Goal: Check status: Check status

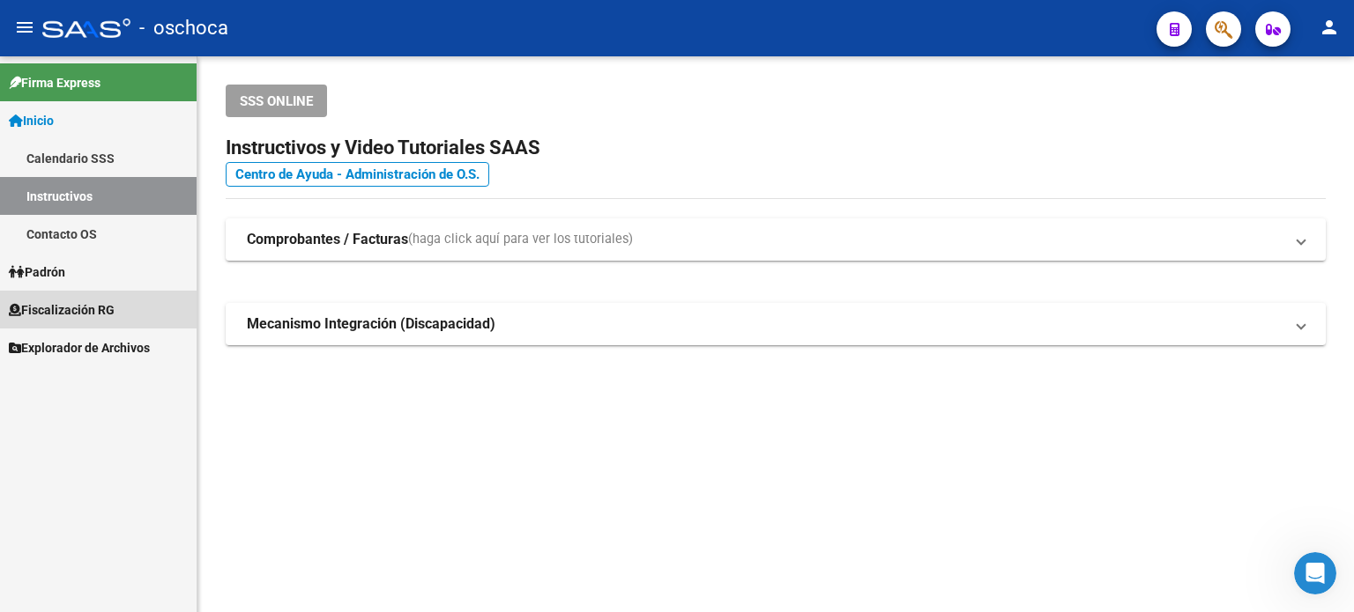
click at [93, 307] on span "Fiscalización RG" at bounding box center [62, 309] width 106 height 19
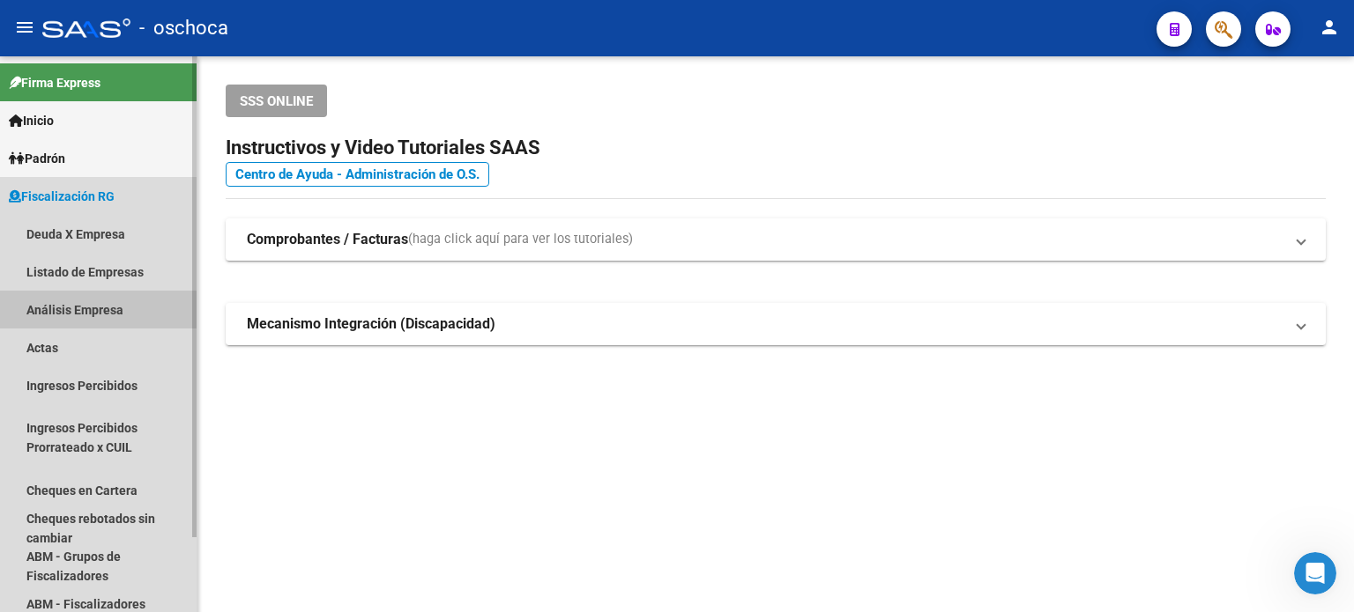
click at [84, 311] on link "Análisis Empresa" at bounding box center [98, 310] width 197 height 38
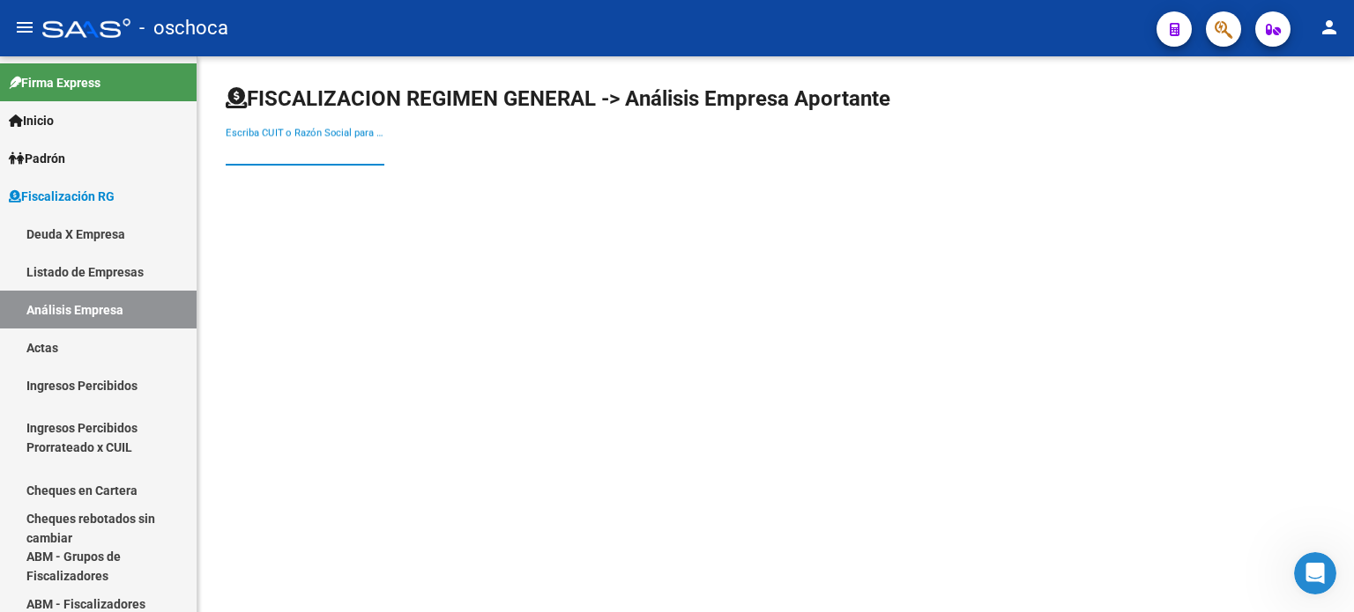
click at [230, 151] on input "Escriba CUIT o Razón Social para buscar" at bounding box center [305, 152] width 159 height 16
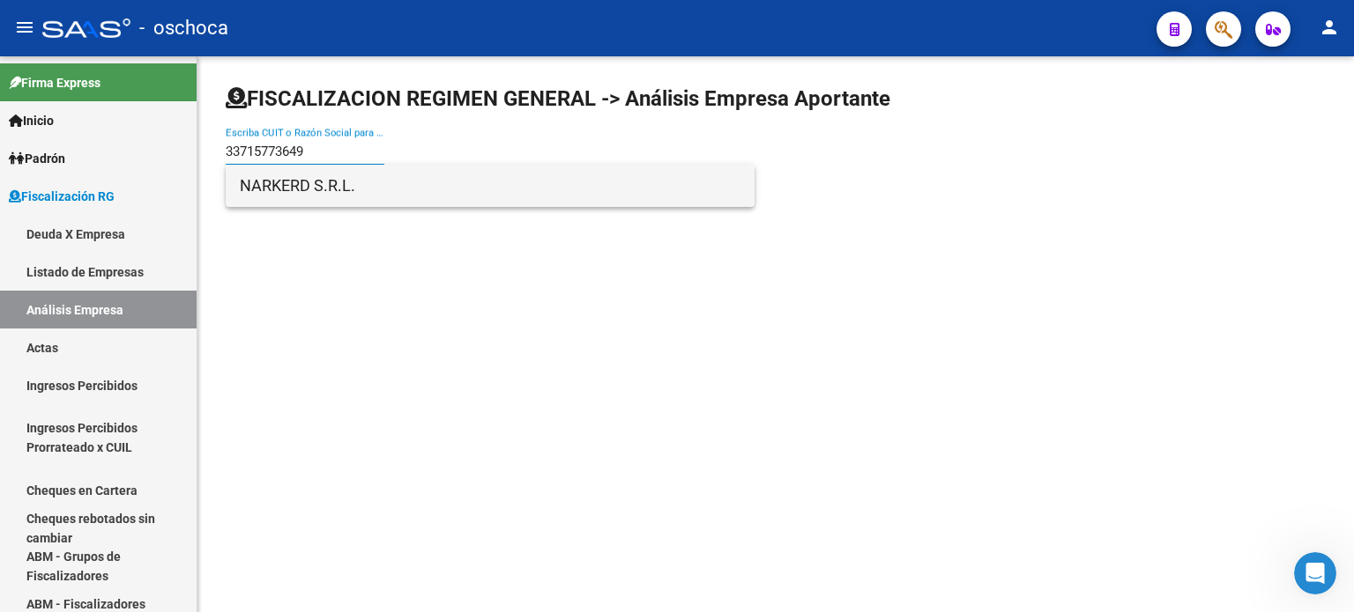
type input "33715773649"
click at [324, 182] on span "NARKERD S.R.L." at bounding box center [490, 186] width 501 height 42
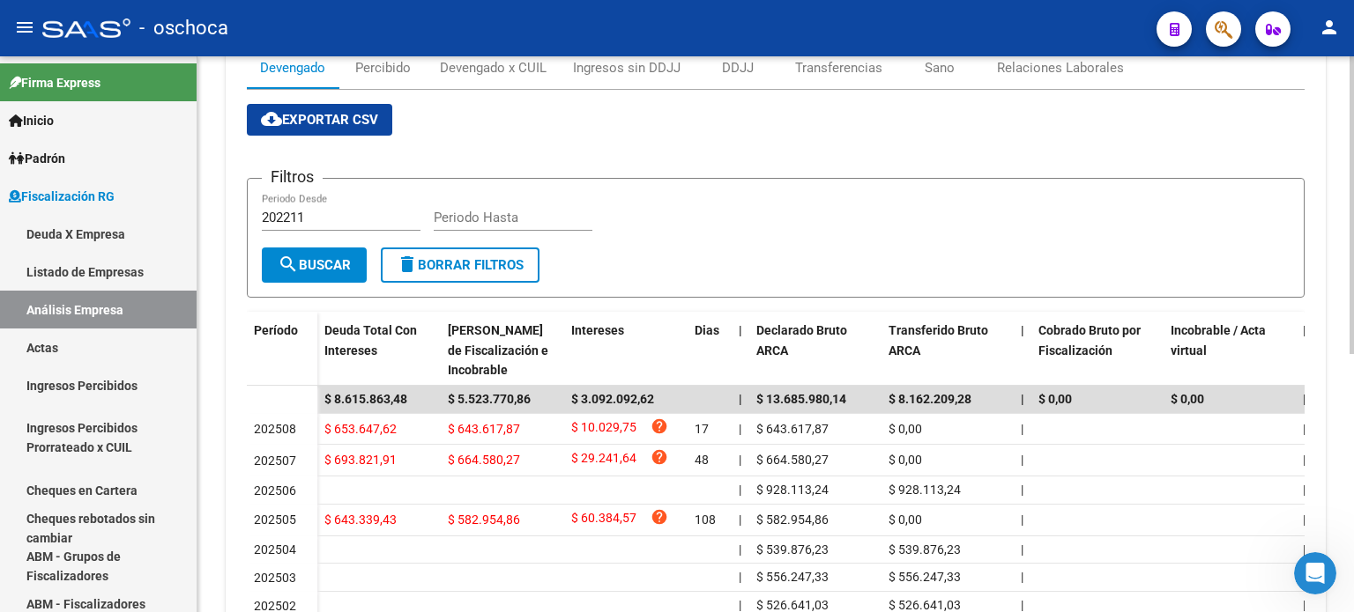
scroll to position [352, 0]
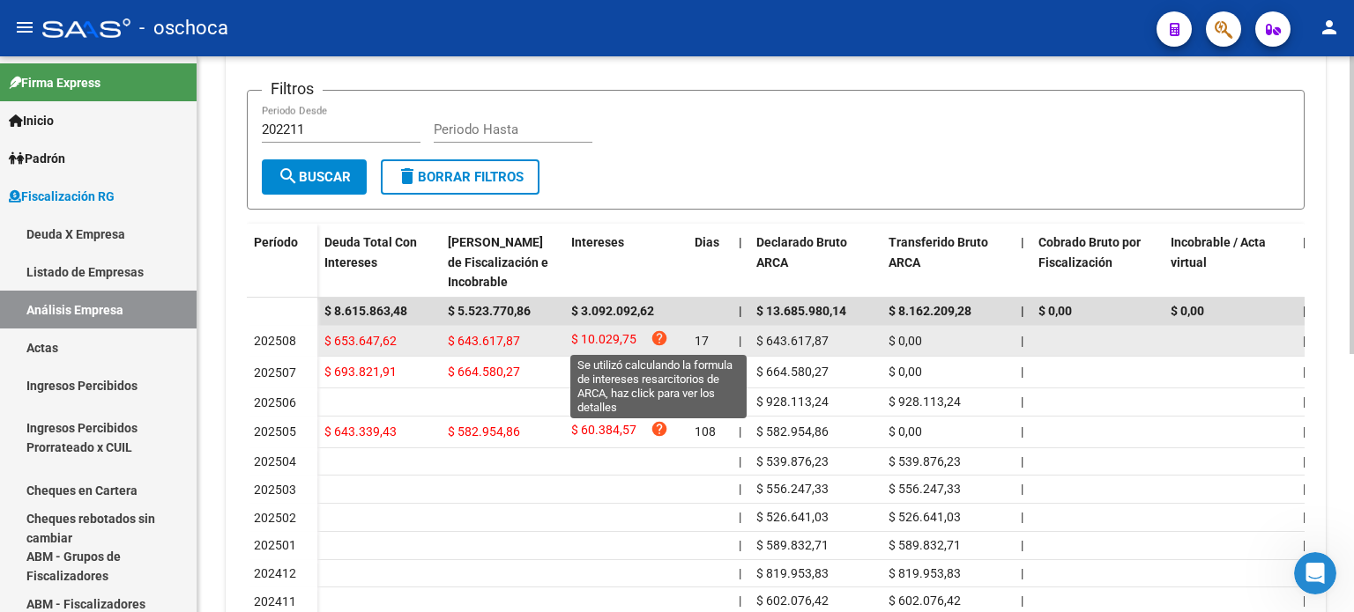
click at [657, 334] on icon "help" at bounding box center [659, 339] width 18 height 18
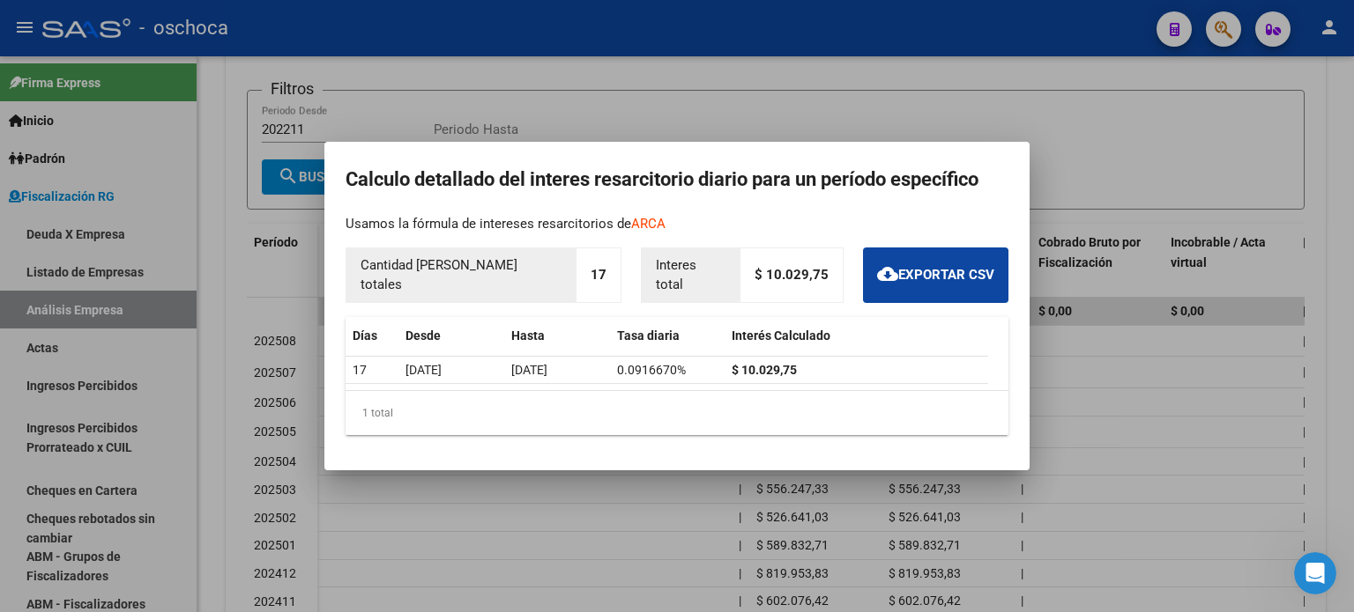
click at [933, 98] on div at bounding box center [677, 306] width 1354 height 612
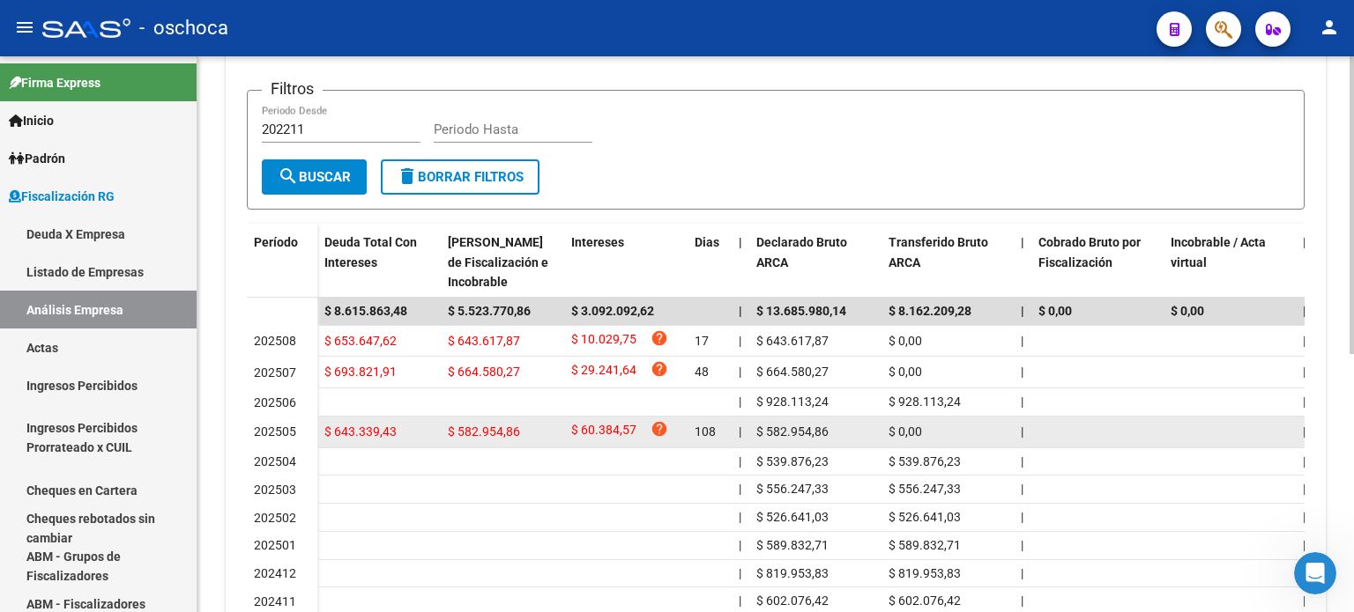
scroll to position [481, 0]
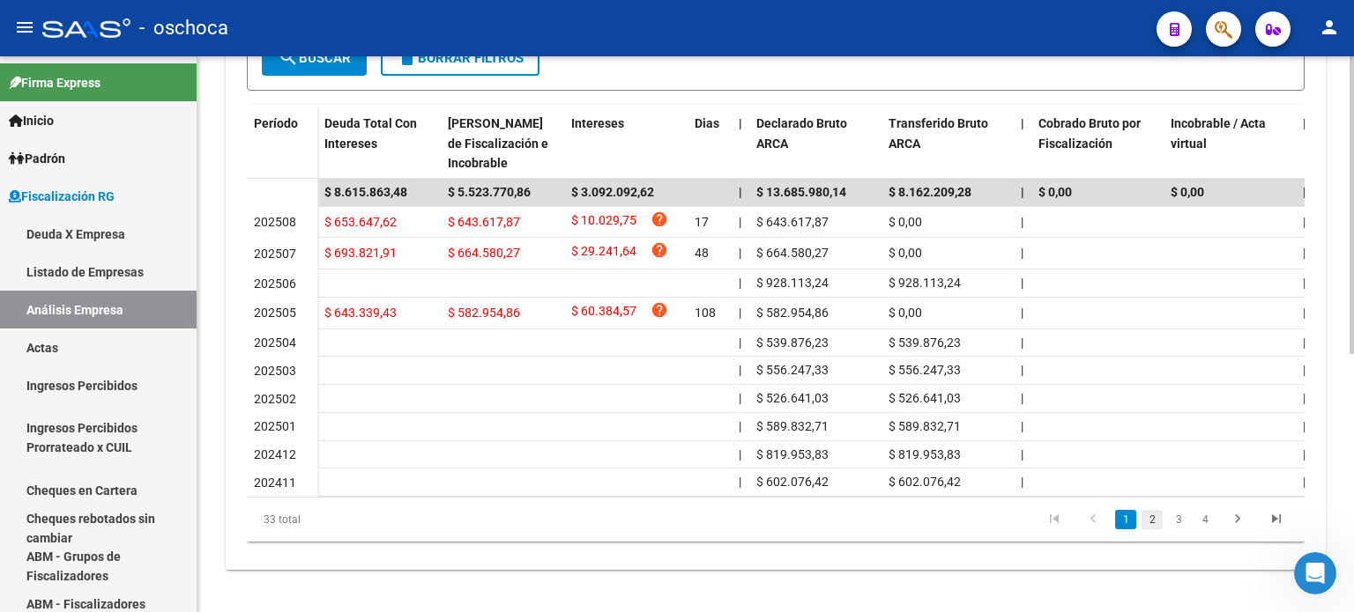
click at [1154, 517] on link "2" at bounding box center [1151, 519] width 21 height 19
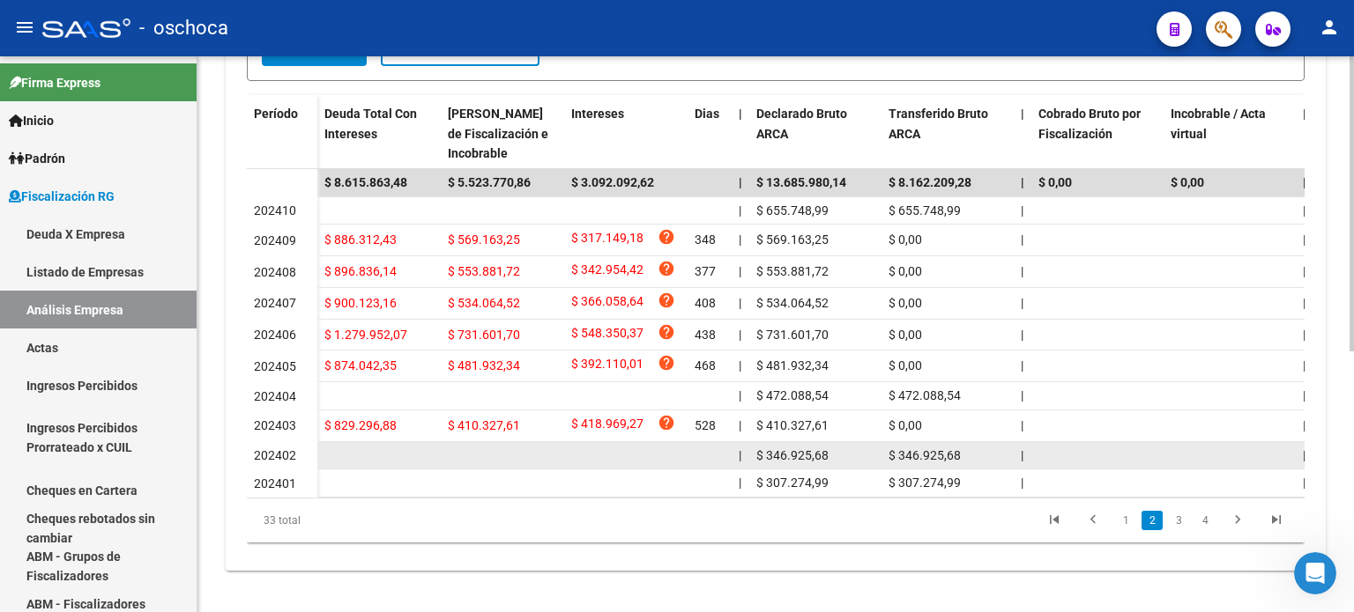
scroll to position [492, 0]
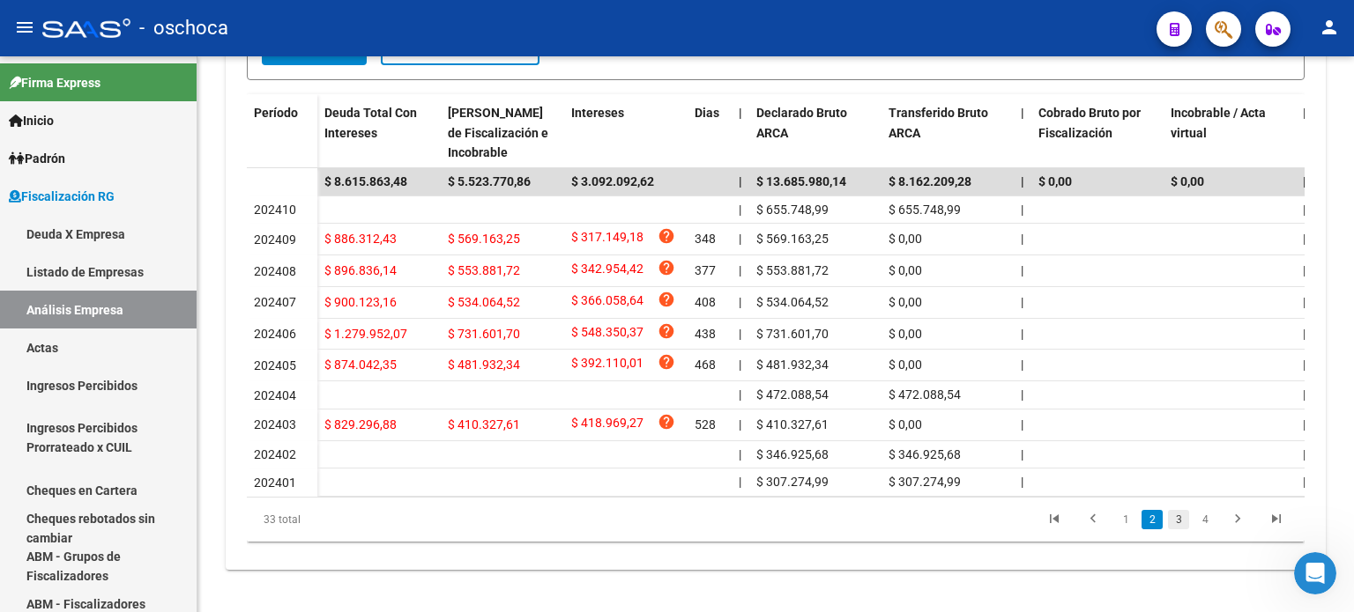
click at [1176, 521] on link "3" at bounding box center [1178, 519] width 21 height 19
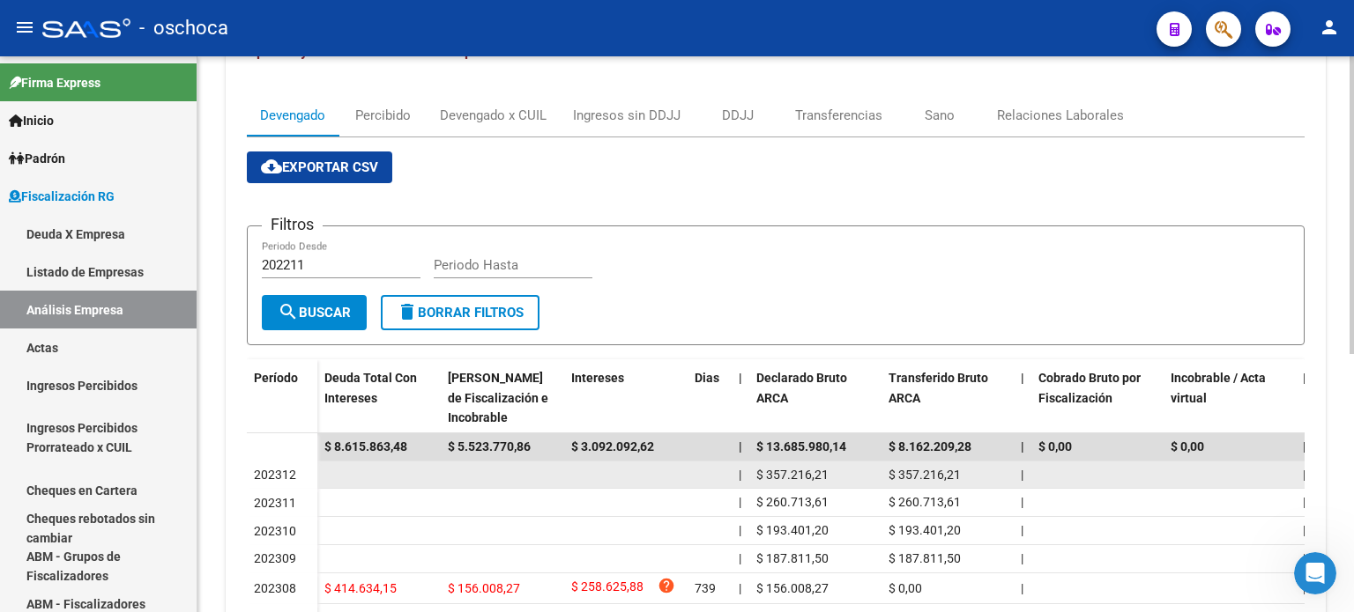
scroll to position [481, 0]
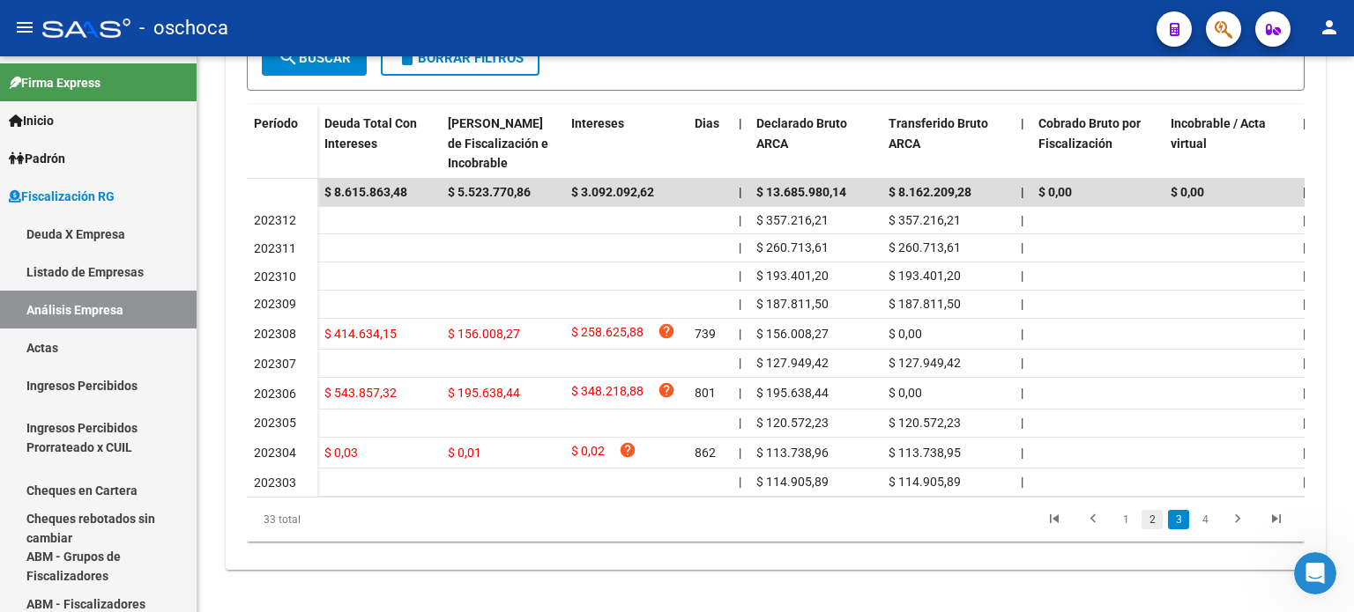
click at [1154, 522] on link "2" at bounding box center [1151, 519] width 21 height 19
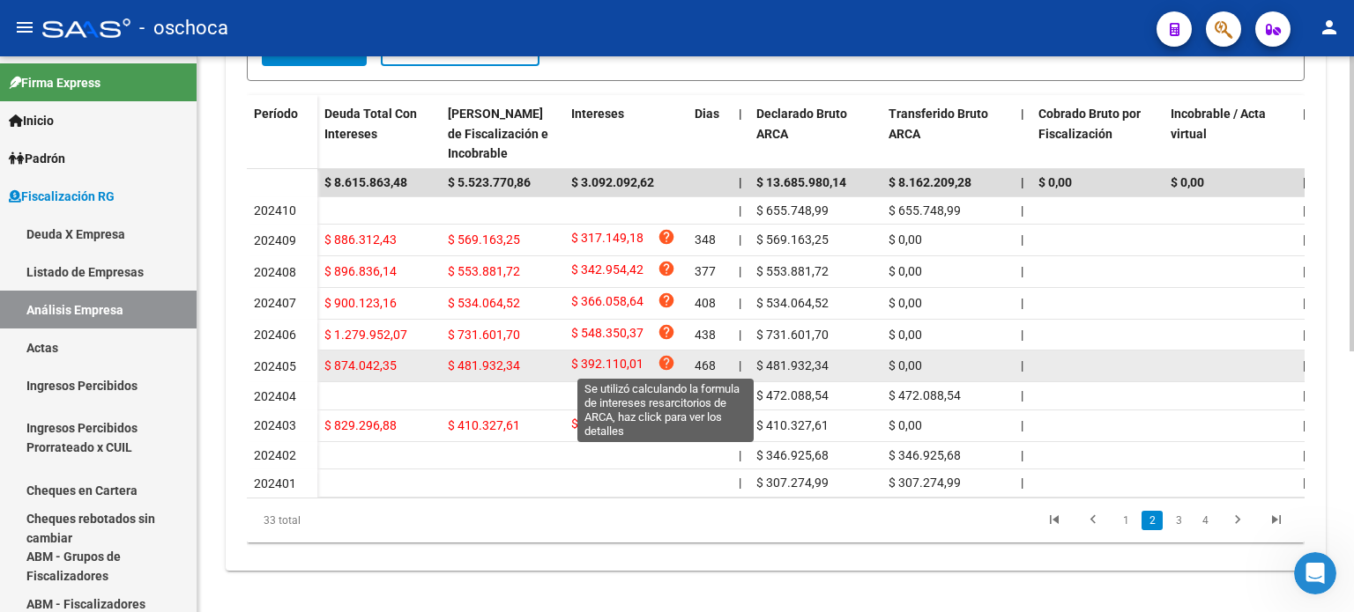
click at [662, 357] on icon "help" at bounding box center [666, 363] width 18 height 18
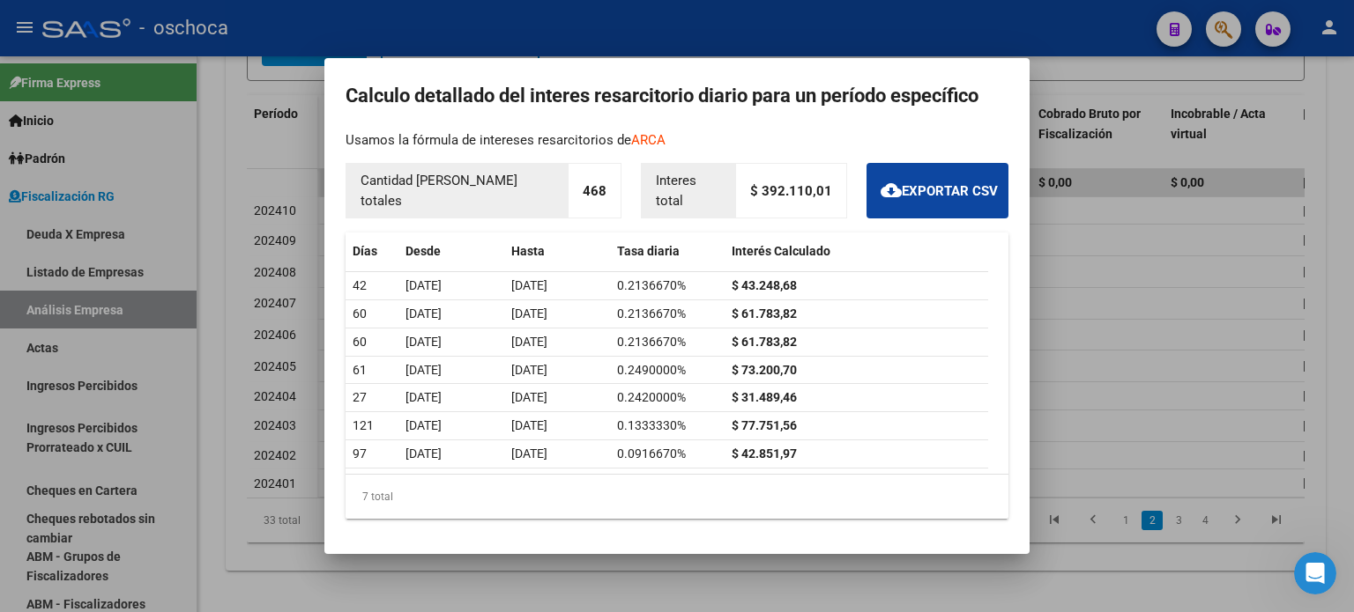
click at [1091, 59] on div at bounding box center [677, 306] width 1354 height 612
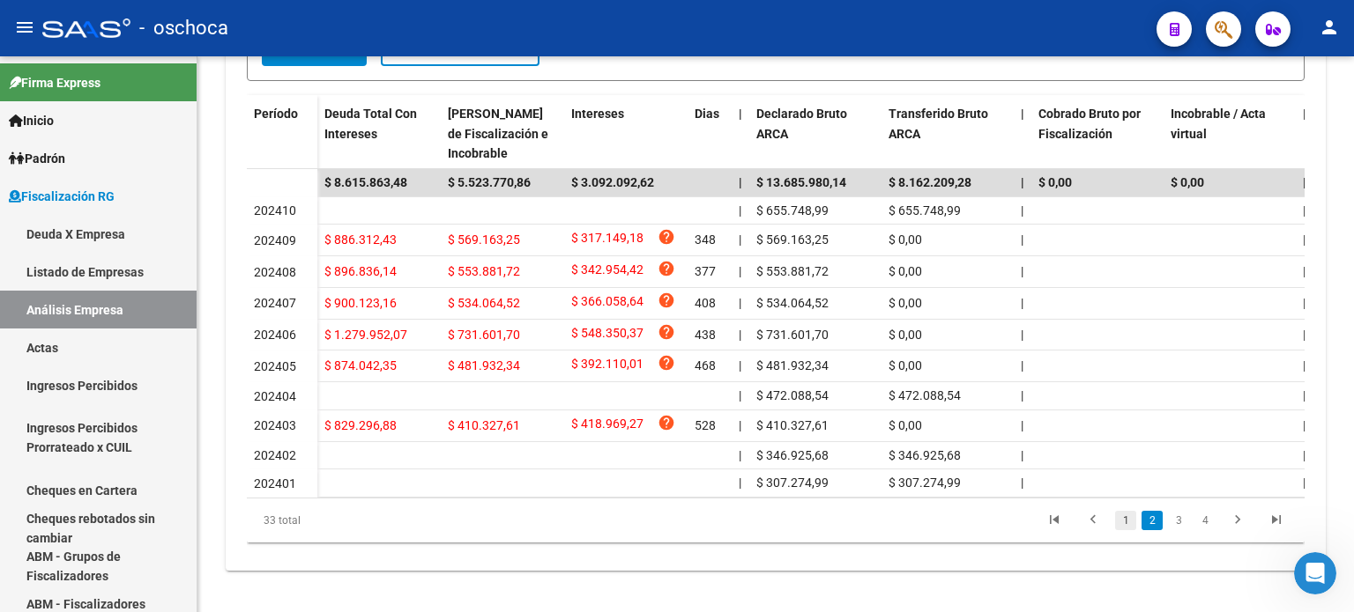
click at [1127, 530] on link "1" at bounding box center [1125, 520] width 21 height 19
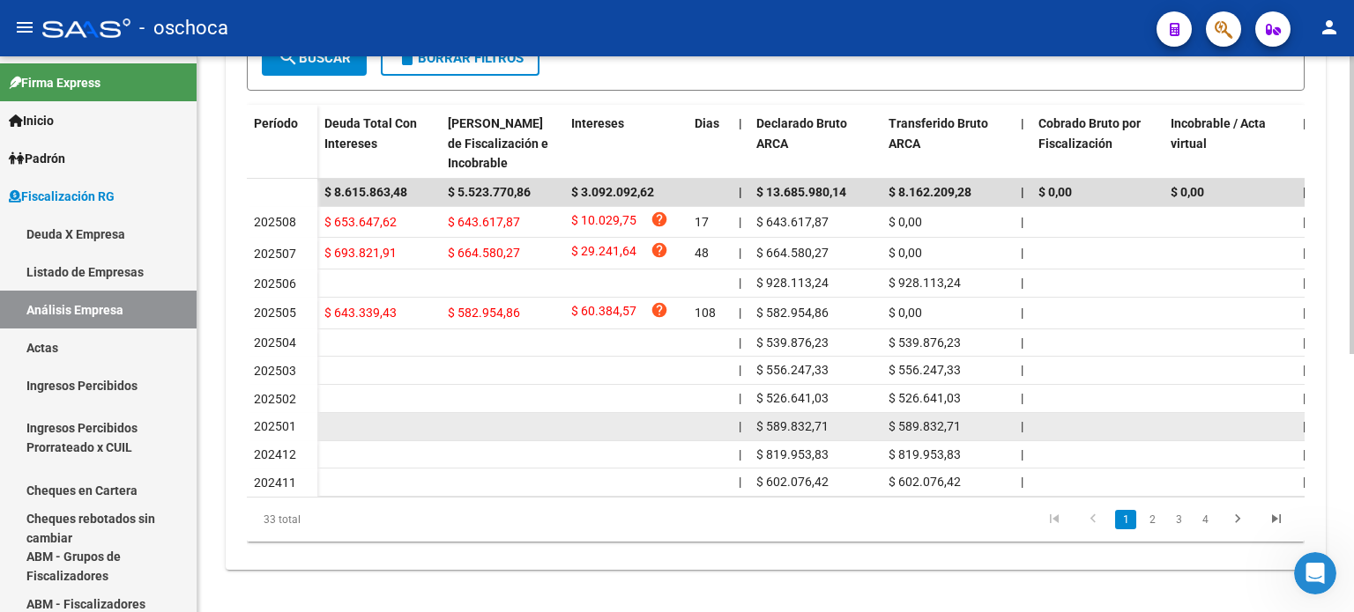
scroll to position [393, 0]
